Goal: Information Seeking & Learning: Check status

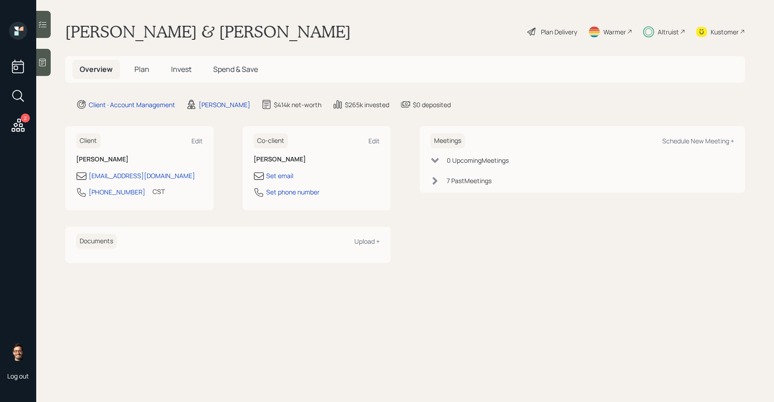
click at [178, 67] on span "Invest" at bounding box center [181, 69] width 20 height 10
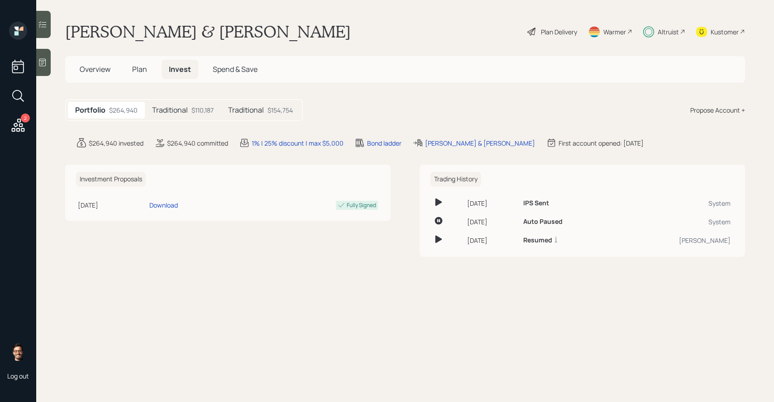
click at [181, 112] on h5 "Traditional" at bounding box center [170, 110] width 36 height 9
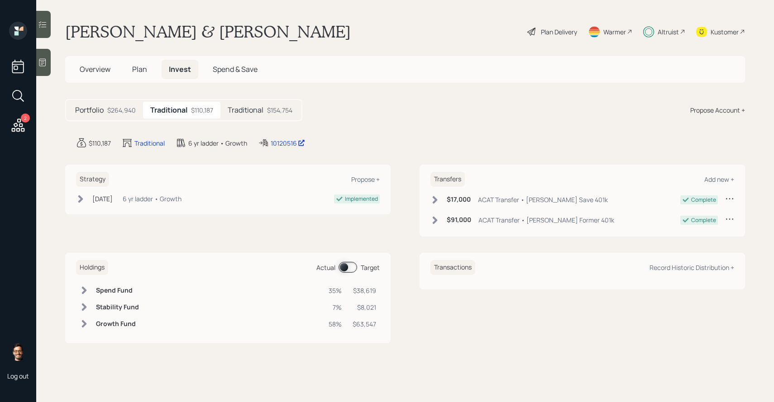
click at [239, 112] on h5 "Traditional" at bounding box center [246, 110] width 36 height 9
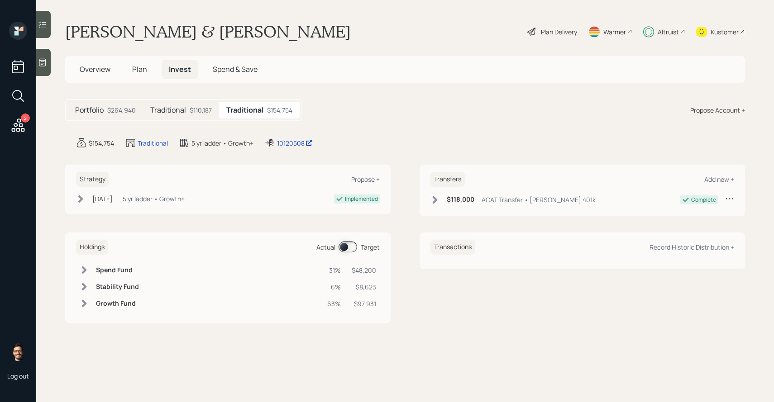
click at [201, 113] on div "$110,187" at bounding box center [201, 110] width 22 height 10
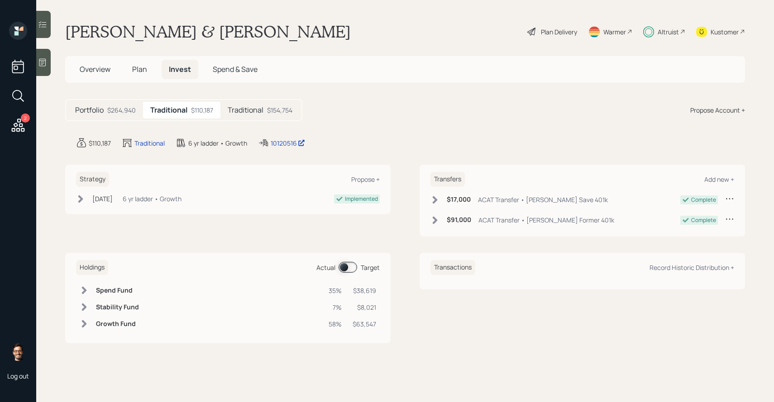
click at [260, 110] on h5 "Traditional" at bounding box center [246, 110] width 36 height 9
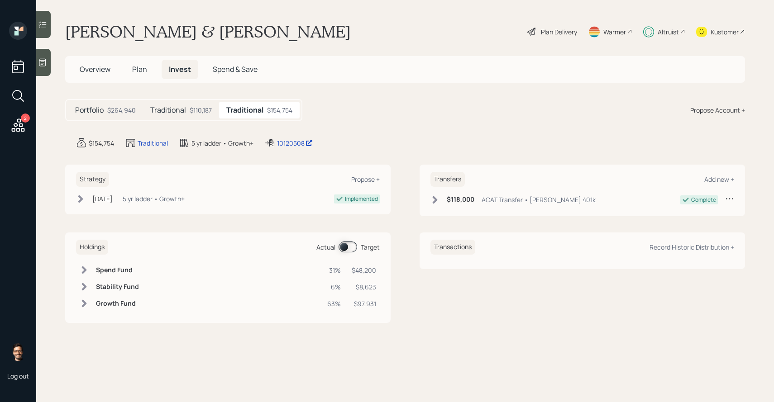
click at [343, 245] on span at bounding box center [347, 247] width 19 height 11
click at [186, 105] on div "Traditional $110,187" at bounding box center [181, 110] width 76 height 17
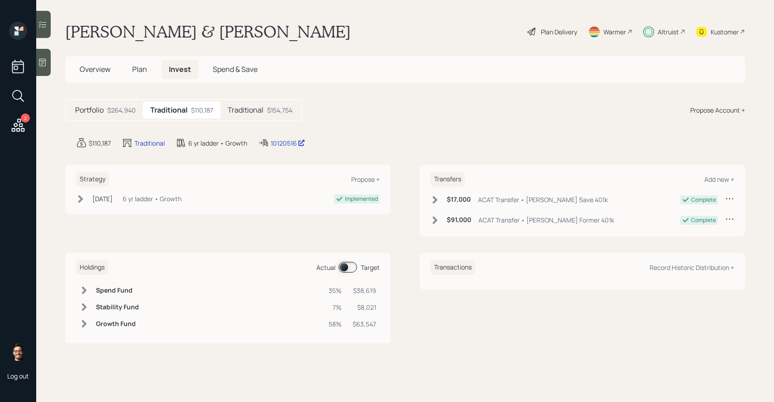
click at [343, 267] on span at bounding box center [347, 267] width 19 height 11
click at [42, 25] on icon at bounding box center [42, 24] width 9 height 9
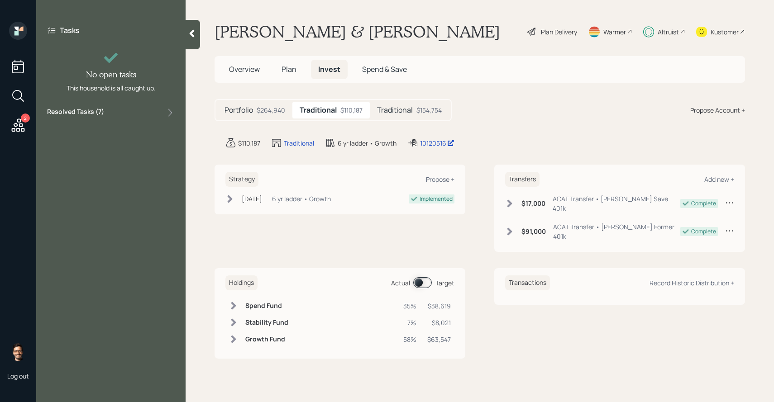
click at [106, 123] on div "Tasks No open tasks This household is all caught up. Resolved Tasks ( 7 )" at bounding box center [110, 201] width 149 height 402
click at [106, 115] on div "Resolved Tasks ( 7 )" at bounding box center [111, 112] width 128 height 11
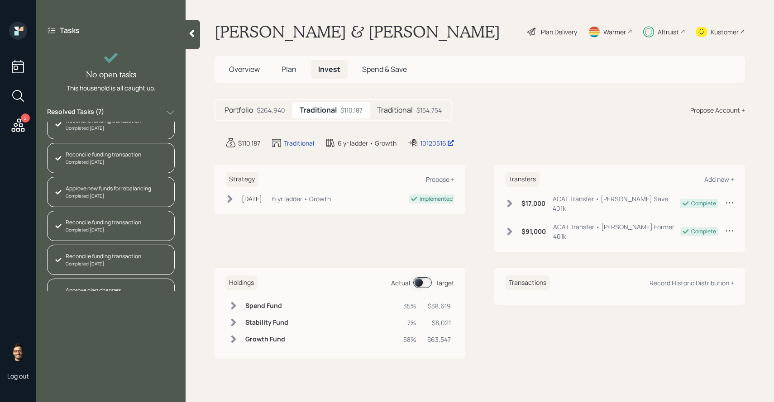
scroll to position [64, 0]
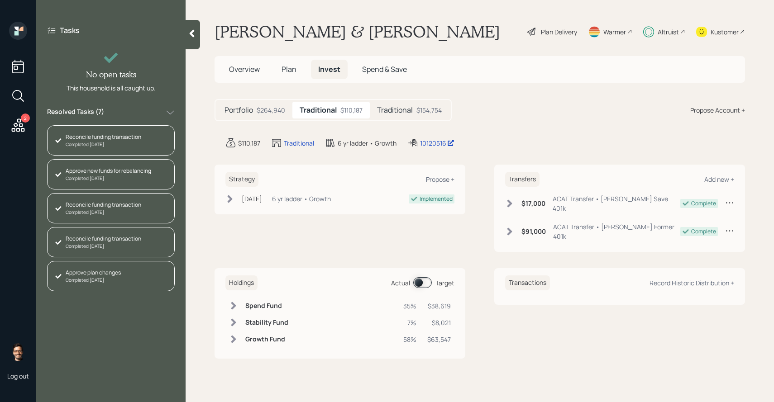
click at [251, 66] on span "Overview" at bounding box center [244, 69] width 31 height 10
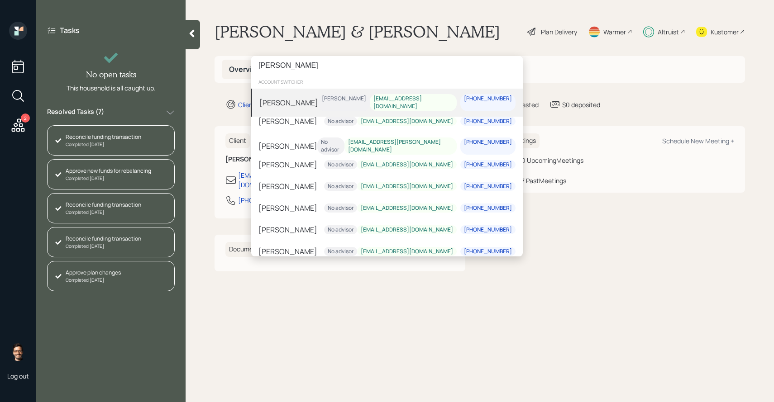
type input "mckenna"
click at [317, 101] on div "Toni Mckenna Hunter Neumayer tonimckenna05@gmail.com 719-293-1340" at bounding box center [386, 103] width 271 height 28
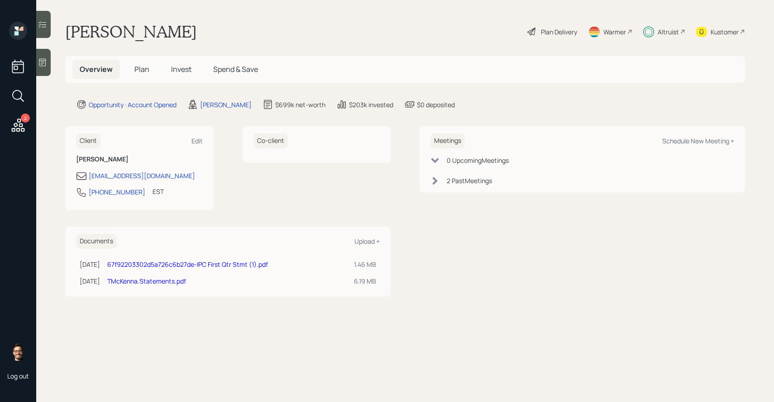
click at [144, 71] on span "Plan" at bounding box center [141, 69] width 15 height 10
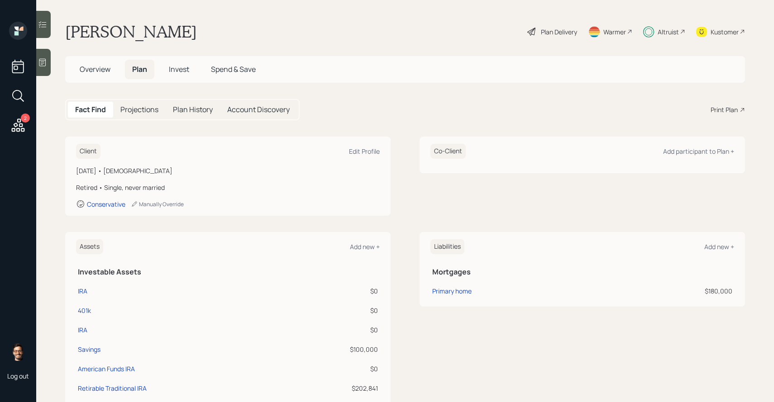
click at [170, 70] on span "Invest" at bounding box center [179, 69] width 20 height 10
